Goal: Task Accomplishment & Management: Manage account settings

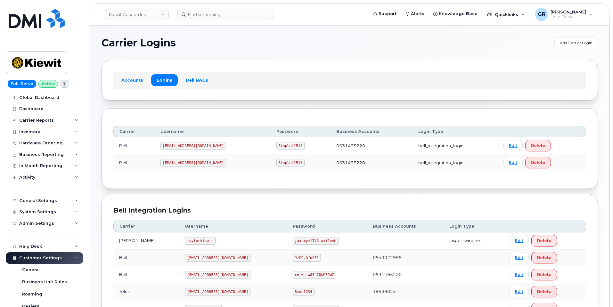
click at [276, 147] on code "Simplex151!" at bounding box center [290, 146] width 28 height 8
copy code "Simplex151"
click at [276, 143] on code "Simplex151!" at bounding box center [290, 146] width 28 height 8
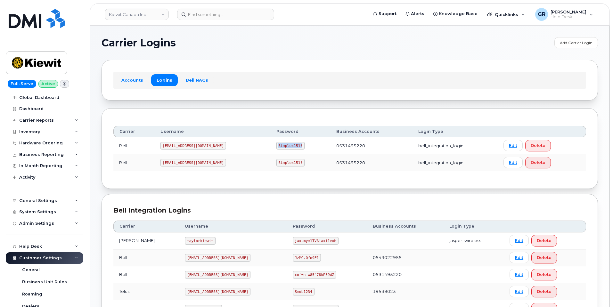
click at [276, 143] on code "Simplex151!" at bounding box center [290, 146] width 28 height 8
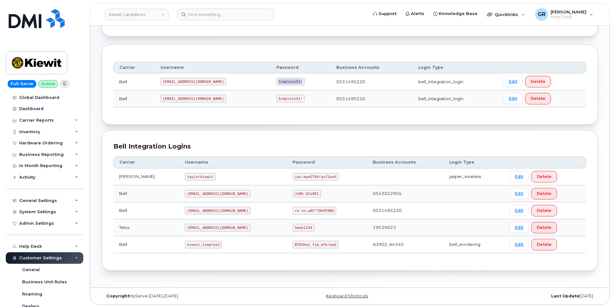
scroll to position [65, 0]
click at [185, 208] on code "PeterKi@smplx.co" at bounding box center [218, 210] width 66 height 8
copy code "[EMAIL_ADDRESS][DOMAIN_NAME]"
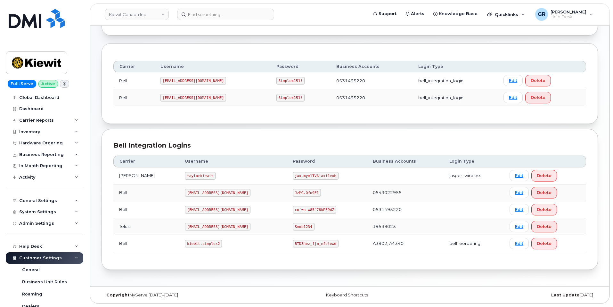
click at [293, 208] on code "co'=n-w85"78kPE9WZ" at bounding box center [315, 210] width 44 height 8
copy code "co'=n-w85"78kPE9WZ"
click at [189, 212] on code "[EMAIL_ADDRESS][DOMAIN_NAME]" at bounding box center [218, 210] width 66 height 8
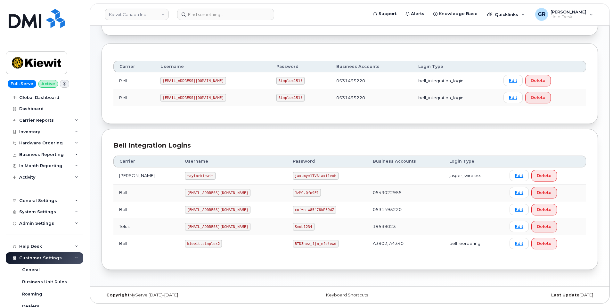
click at [188, 210] on code "[EMAIL_ADDRESS][DOMAIN_NAME]" at bounding box center [218, 210] width 66 height 8
copy code "[EMAIL_ADDRESS][DOMAIN_NAME]"
click at [293, 211] on code "co'=n-w85"78kPE9WZ" at bounding box center [315, 210] width 44 height 8
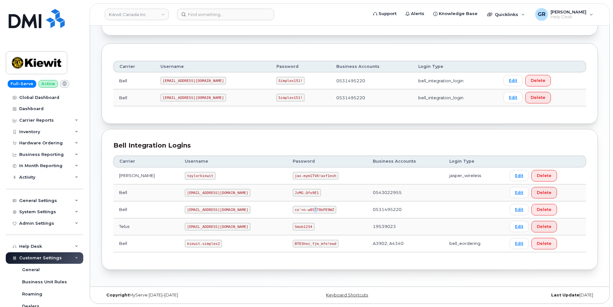
click at [293, 211] on code "co'=n-w85"78kPE9WZ" at bounding box center [315, 210] width 44 height 8
copy code "co'=n-w85"78kPE9WZ"
click at [185, 210] on code "[EMAIL_ADDRESS][DOMAIN_NAME]" at bounding box center [218, 210] width 66 height 8
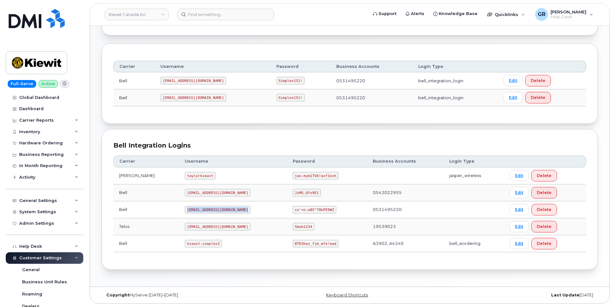
click at [185, 210] on code "[EMAIL_ADDRESS][DOMAIN_NAME]" at bounding box center [218, 210] width 66 height 8
copy code "[EMAIL_ADDRESS][DOMAIN_NAME]"
click at [293, 208] on code "co'=n-w85"78kPE9WZ" at bounding box center [315, 210] width 44 height 8
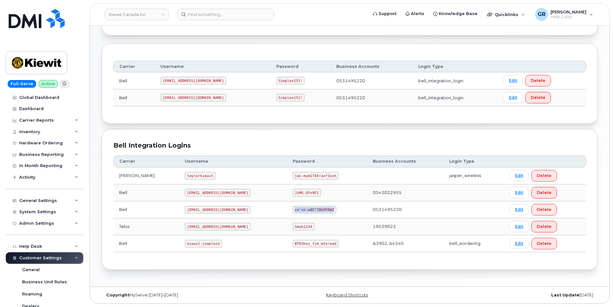
copy code "co'=n-w85"78kPE9WZ"
click at [252, 201] on td "PeterKi@smplx.co" at bounding box center [233, 209] width 108 height 17
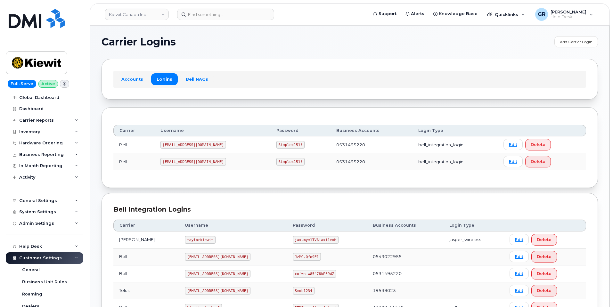
scroll to position [0, 0]
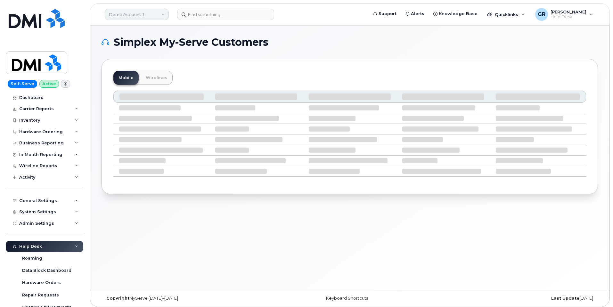
click at [142, 10] on link "Demo Account 1" at bounding box center [137, 15] width 64 height 12
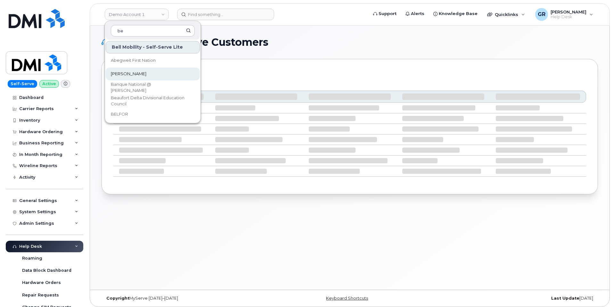
type input "b"
type input "kiewi"
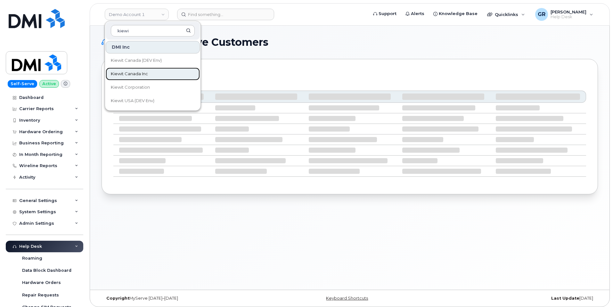
click at [137, 78] on link "Kiewit Canada Inc" at bounding box center [153, 74] width 94 height 13
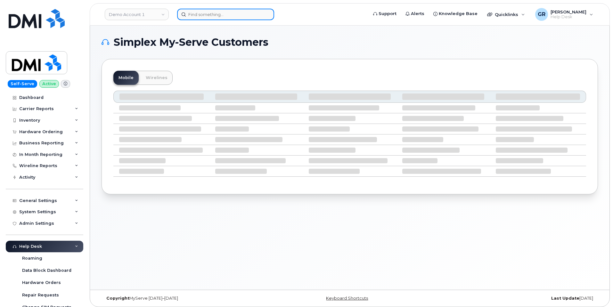
click at [218, 16] on input at bounding box center [225, 15] width 97 height 12
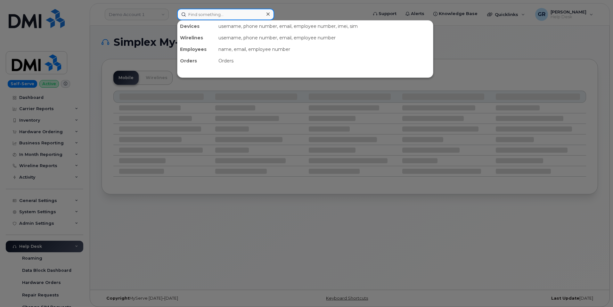
paste input "Is the Bell Self Serve portal still working? I tried an activation last time an…"
type input "Is the Bell Self Serve portal still working? I tried an activation last time an…"
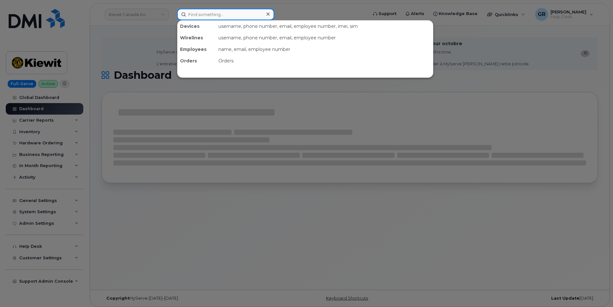
click at [207, 13] on input at bounding box center [225, 15] width 97 height 12
paste input "4387771264"
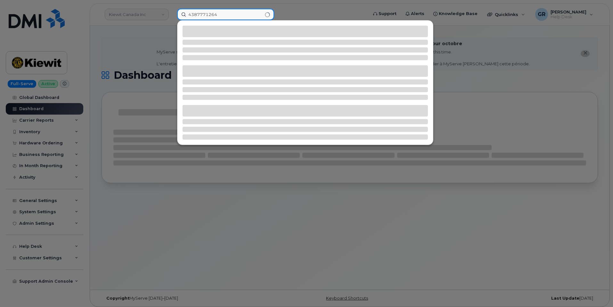
type input "4387771264"
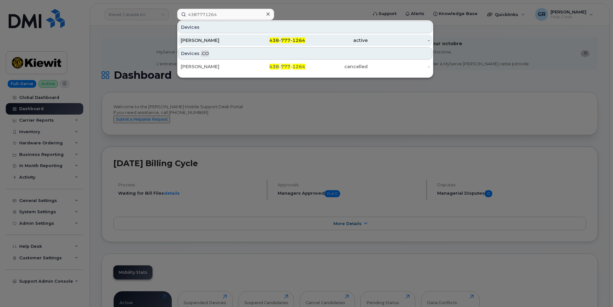
click at [266, 41] on div "438 - 777 - 1264" at bounding box center [274, 40] width 62 height 6
click at [303, 42] on span "1264" at bounding box center [298, 40] width 13 height 6
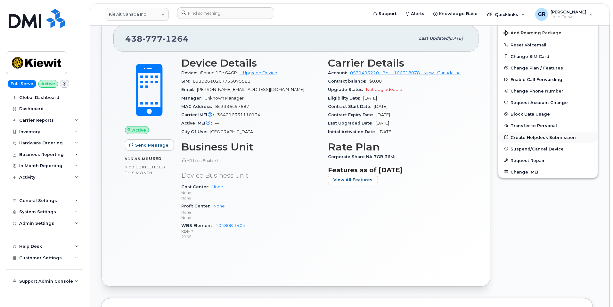
scroll to position [160, 0]
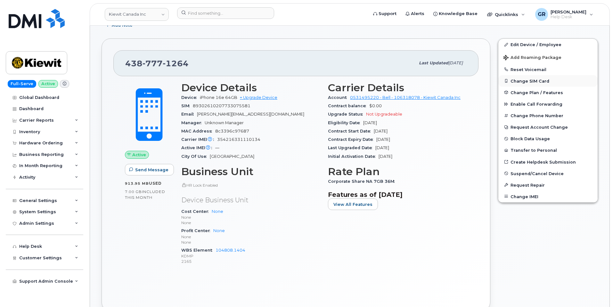
click at [541, 82] on button "Change SIM Card" at bounding box center [547, 81] width 99 height 12
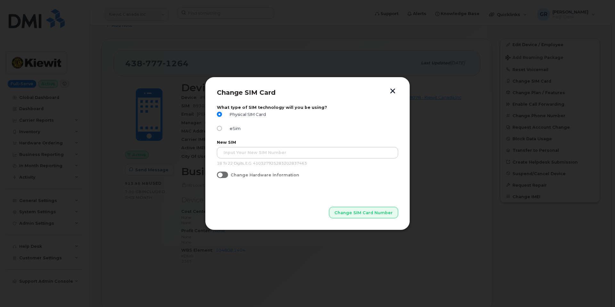
click at [393, 89] on button "button" at bounding box center [393, 91] width 10 height 7
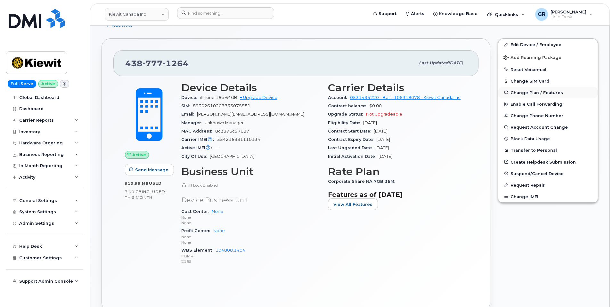
click at [530, 92] on span "Change Plan / Features" at bounding box center [536, 92] width 52 height 5
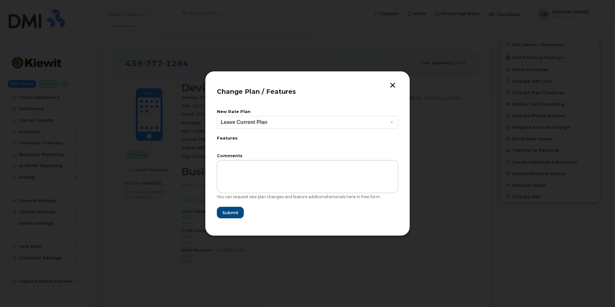
click at [393, 82] on div "Change Plan / Features New Rate Plan Leave Current Plan BYOD Corp Share NA 10GB…" at bounding box center [307, 153] width 205 height 165
click at [394, 87] on button "button" at bounding box center [393, 86] width 10 height 7
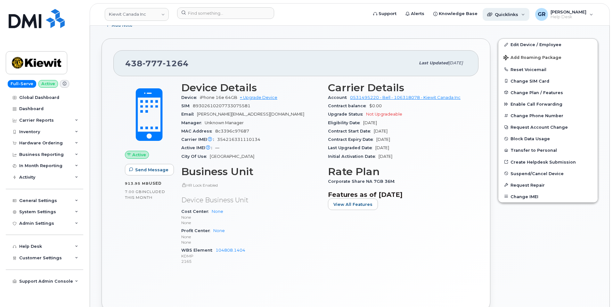
click at [514, 15] on span "Quicklinks" at bounding box center [506, 14] width 23 height 5
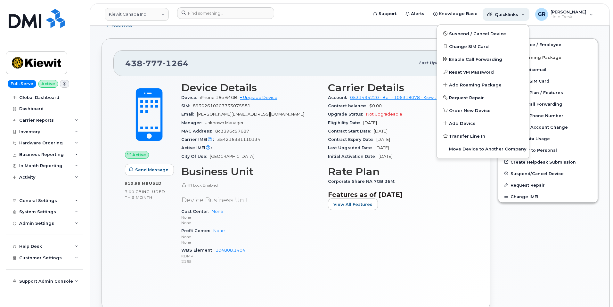
click at [514, 15] on span "Quicklinks" at bounding box center [506, 14] width 23 height 5
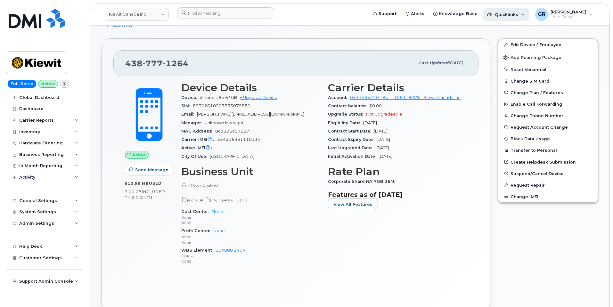
click at [514, 15] on span "Quicklinks" at bounding box center [506, 14] width 23 height 5
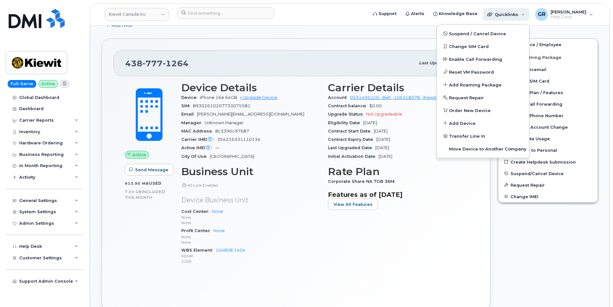
click at [514, 15] on span "Quicklinks" at bounding box center [506, 14] width 23 height 5
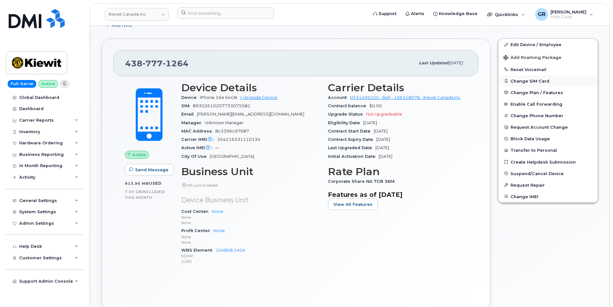
click at [517, 83] on button "Change SIM Card" at bounding box center [547, 81] width 99 height 12
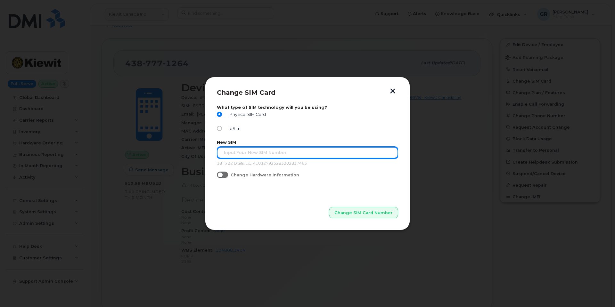
drag, startPoint x: 317, startPoint y: 153, endPoint x: 314, endPoint y: 149, distance: 4.8
click at [316, 153] on input "text" at bounding box center [307, 153] width 181 height 12
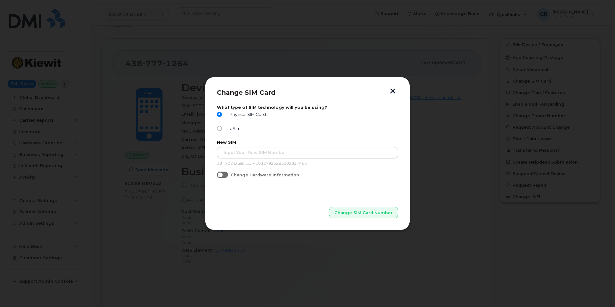
click at [392, 90] on button "button" at bounding box center [393, 91] width 10 height 7
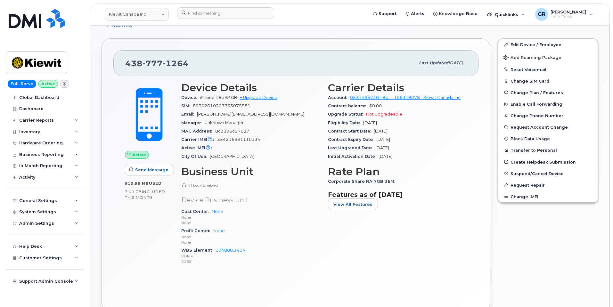
click at [250, 142] on div "Carrier IMEI Carrier IMEI is reported during the last billing cycle or change o…" at bounding box center [250, 139] width 139 height 8
click at [250, 138] on span "354216331110134" at bounding box center [238, 139] width 43 height 5
click at [235, 149] on div "Active IMEI Active IMEI is refreshed daily with a delay of up to 48 hours follo…" at bounding box center [250, 148] width 139 height 8
click at [544, 48] on link "Edit Device / Employee" at bounding box center [547, 45] width 99 height 12
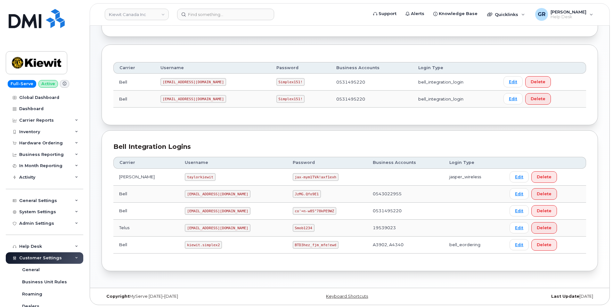
scroll to position [64, 0]
click at [296, 246] on code "BTD3hez_fjm_mfe!ewd" at bounding box center [316, 245] width 46 height 8
copy code "BTD3hez_fjm_mfe!ewd"
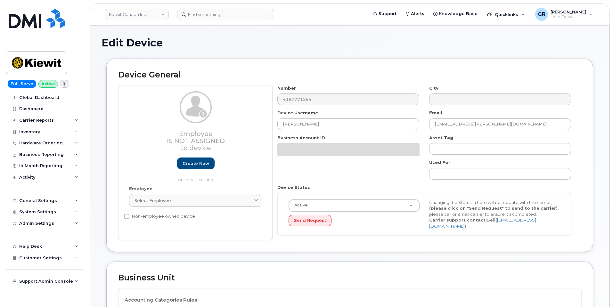
select select "14059"
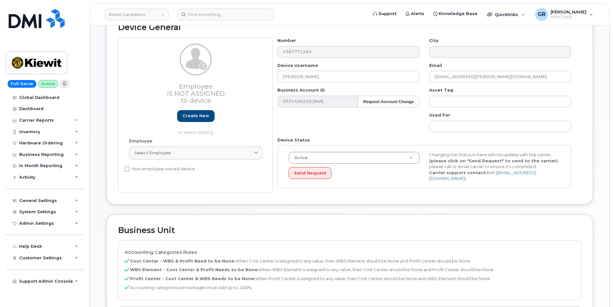
scroll to position [96, 0]
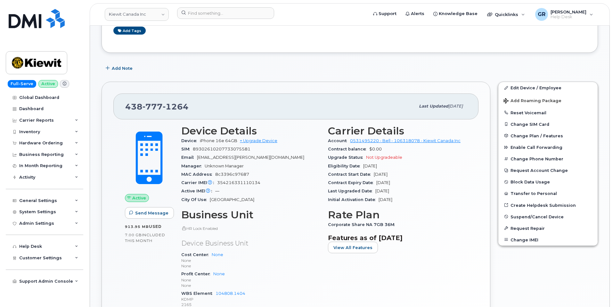
scroll to position [128, 0]
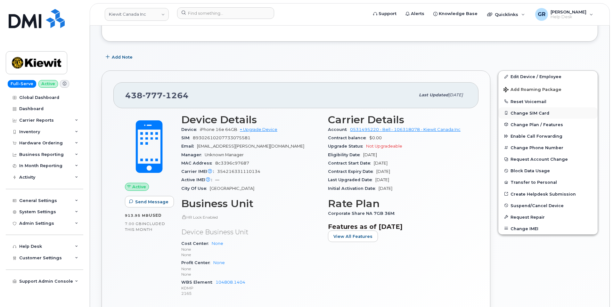
click at [525, 115] on button "Change SIM Card" at bounding box center [547, 113] width 99 height 12
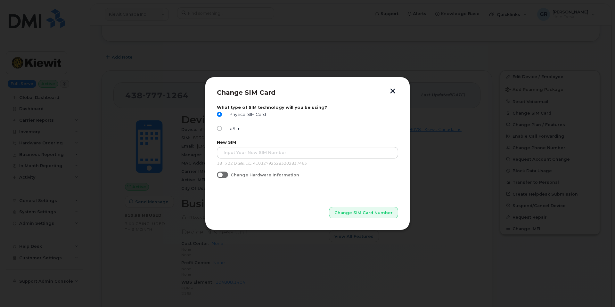
click at [394, 93] on button "button" at bounding box center [393, 91] width 10 height 7
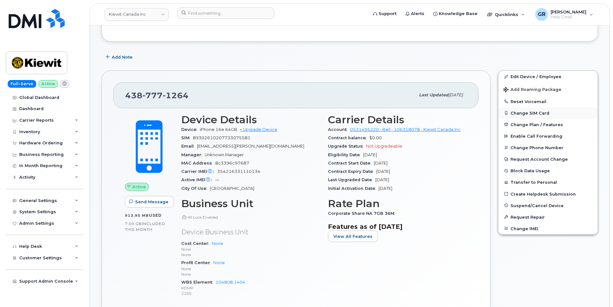
click at [519, 114] on button "Change SIM Card" at bounding box center [547, 113] width 99 height 12
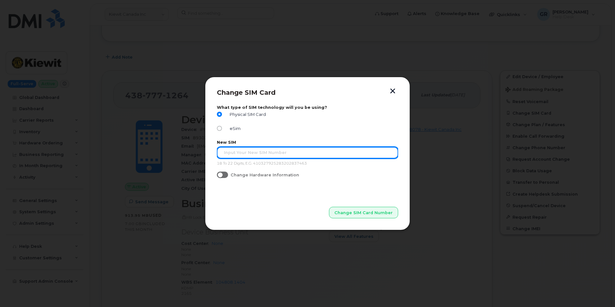
click at [310, 150] on input "text" at bounding box center [307, 153] width 181 height 12
paste input "89302610207733075581"
type input "89302610207733075581"
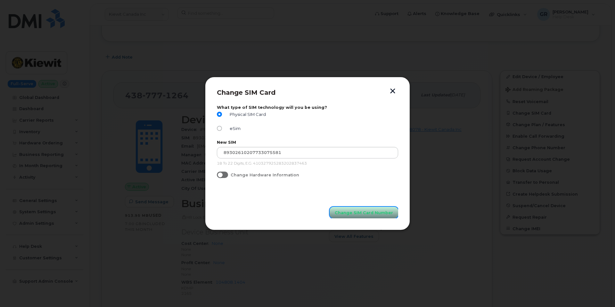
click at [358, 215] on span "Change SIM Card Number" at bounding box center [363, 213] width 58 height 6
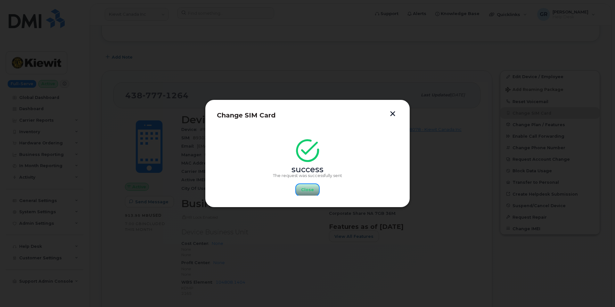
click at [308, 189] on span "Close" at bounding box center [307, 190] width 13 height 6
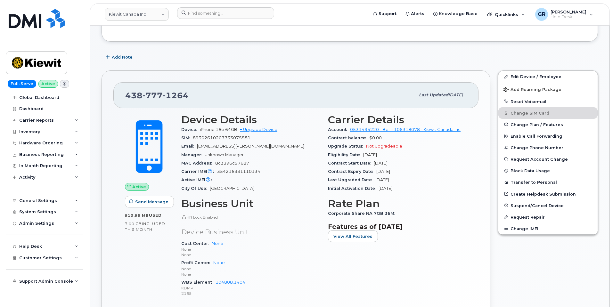
click at [215, 97] on div "438 777 1264" at bounding box center [270, 94] width 290 height 13
drag, startPoint x: 203, startPoint y: 99, endPoint x: 123, endPoint y: 96, distance: 80.1
click at [123, 96] on div "438 777 1264 Last updated Sep 18, 2025" at bounding box center [295, 95] width 365 height 26
click at [132, 94] on span "438 777 1264" at bounding box center [156, 96] width 63 height 10
drag, startPoint x: 127, startPoint y: 95, endPoint x: 191, endPoint y: 93, distance: 64.1
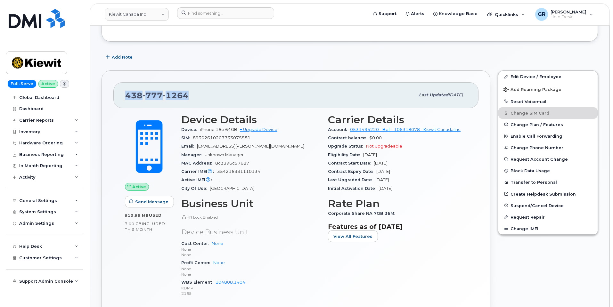
click at [191, 93] on div "438 777 1264" at bounding box center [270, 94] width 290 height 13
click at [189, 93] on div "438 777 1264" at bounding box center [270, 94] width 290 height 13
drag, startPoint x: 187, startPoint y: 94, endPoint x: 130, endPoint y: 98, distance: 57.4
click at [130, 98] on span "438 777 1264" at bounding box center [156, 96] width 63 height 10
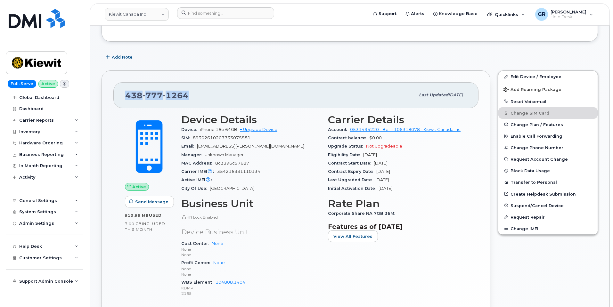
drag, startPoint x: 126, startPoint y: 97, endPoint x: 195, endPoint y: 96, distance: 68.5
click at [195, 96] on div "438 777 1264" at bounding box center [270, 94] width 290 height 13
click at [183, 96] on span "1264" at bounding box center [176, 96] width 26 height 10
drag, startPoint x: 187, startPoint y: 93, endPoint x: 120, endPoint y: 98, distance: 67.1
click at [120, 98] on div "438 777 1264 Last updated Sep 18, 2025" at bounding box center [295, 95] width 365 height 26
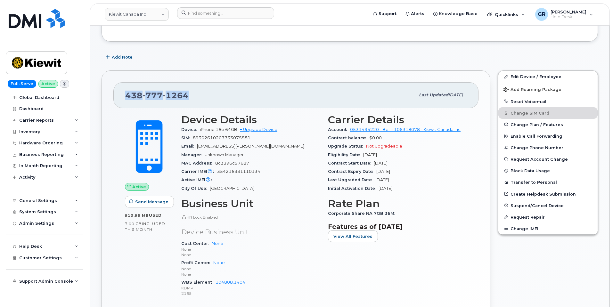
click at [135, 94] on span "438 777 1264" at bounding box center [156, 96] width 63 height 10
drag, startPoint x: 128, startPoint y: 95, endPoint x: 188, endPoint y: 93, distance: 60.2
click at [188, 93] on div "438 777 1264" at bounding box center [270, 94] width 290 height 13
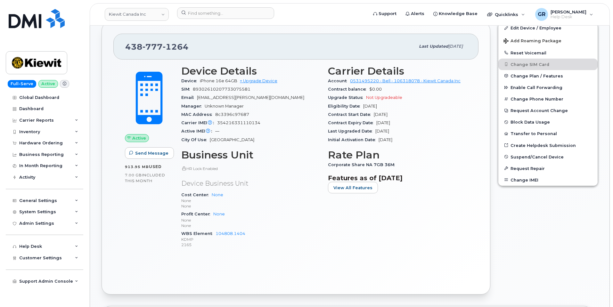
scroll to position [192, 0]
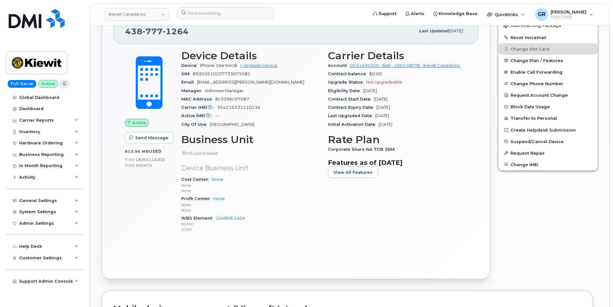
click at [221, 125] on span "[GEOGRAPHIC_DATA]" at bounding box center [232, 124] width 44 height 5
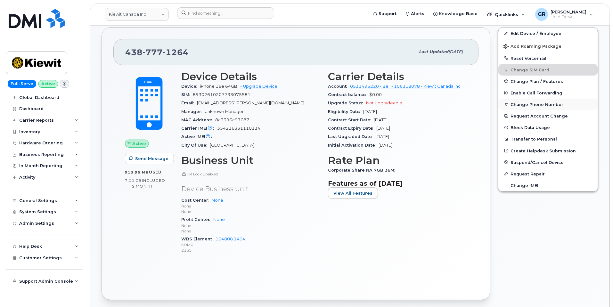
scroll to position [160, 0]
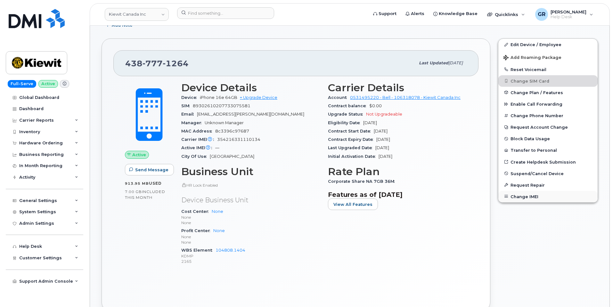
click at [535, 196] on button "Change IMEI" at bounding box center [547, 197] width 99 height 12
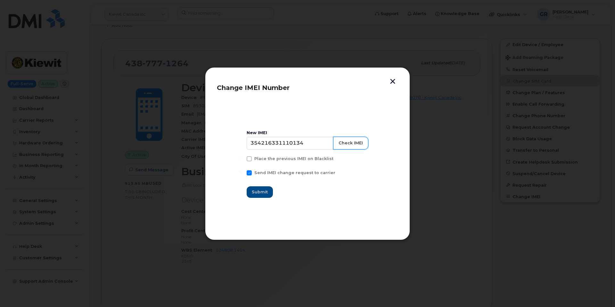
click at [347, 141] on button "Check IMEI" at bounding box center [350, 143] width 35 height 13
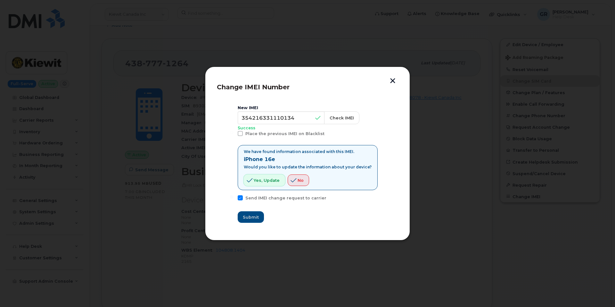
click at [276, 178] on span "Yes, update" at bounding box center [266, 180] width 26 height 6
click at [274, 183] on button "Yes, update" at bounding box center [264, 180] width 41 height 12
click at [269, 182] on span "Yes, update" at bounding box center [266, 180] width 26 height 6
drag, startPoint x: 301, startPoint y: 122, endPoint x: 234, endPoint y: 123, distance: 66.9
click at [234, 123] on section "New IMEI 354216331110134 Check IMEI Success Place the previous IMEI on Blacklis…" at bounding box center [307, 164] width 181 height 129
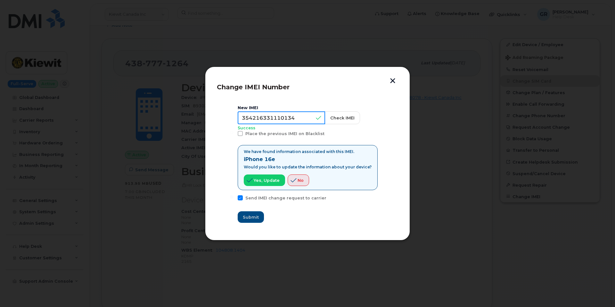
paste input "0592423"
type input "354216330592423"
click at [341, 123] on button "Check IMEI" at bounding box center [341, 117] width 35 height 13
click at [274, 183] on span "Yes, update" at bounding box center [266, 180] width 26 height 6
click at [273, 179] on span "Yes, update" at bounding box center [266, 180] width 26 height 6
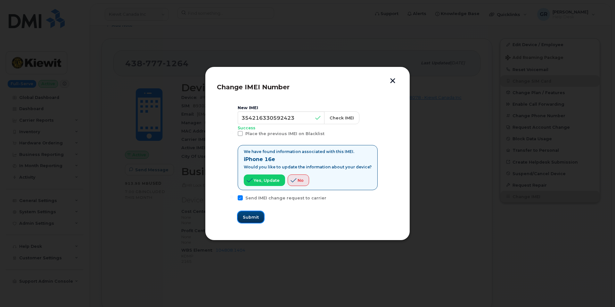
click at [257, 221] on button "Submit" at bounding box center [250, 217] width 26 height 12
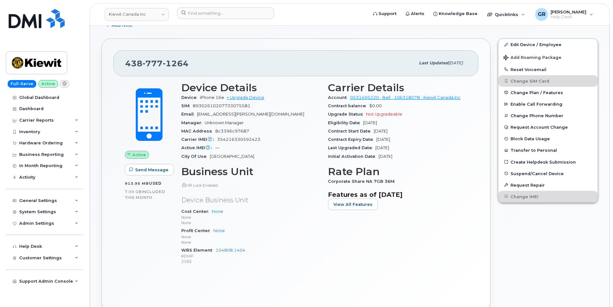
click at [295, 206] on div "HR Lock Enabled Device Business Unit Cost Center None None None Profit Center N…" at bounding box center [250, 223] width 139 height 83
click at [284, 175] on h3 "Business Unit" at bounding box center [250, 172] width 139 height 12
click at [282, 147] on div "Active IMEI Active IMEI is refreshed daily with a delay of up to 48 hours follo…" at bounding box center [250, 148] width 139 height 8
click at [285, 141] on div "Carrier IMEI Carrier IMEI is reported during the last billing cycle or change o…" at bounding box center [250, 139] width 139 height 8
click at [535, 231] on div "Edit Device / Employee Add Roaming Package Reset Voicemail Change SIM Card Chan…" at bounding box center [548, 175] width 108 height 280
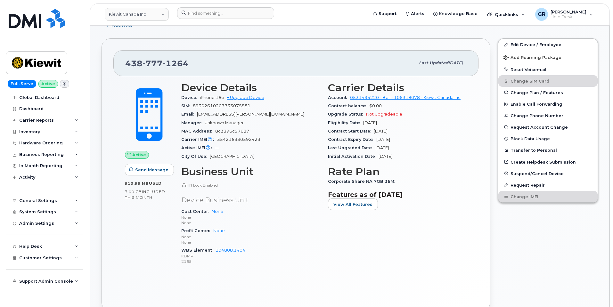
click at [434, 160] on div "Initial Activation Date Jun 27, 2018" at bounding box center [397, 156] width 139 height 8
